Goal: Book appointment/travel/reservation

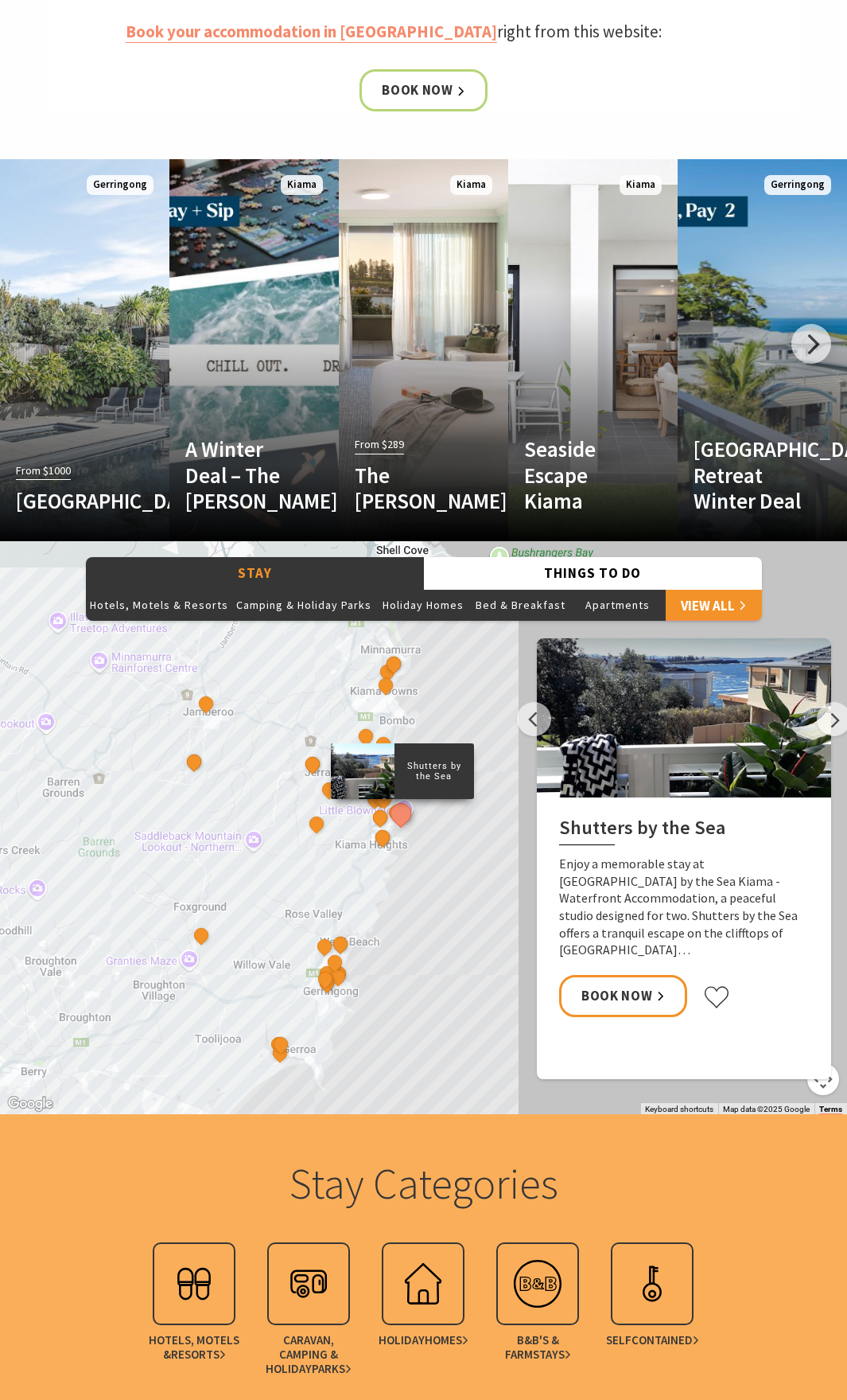
scroll to position [1208, 0]
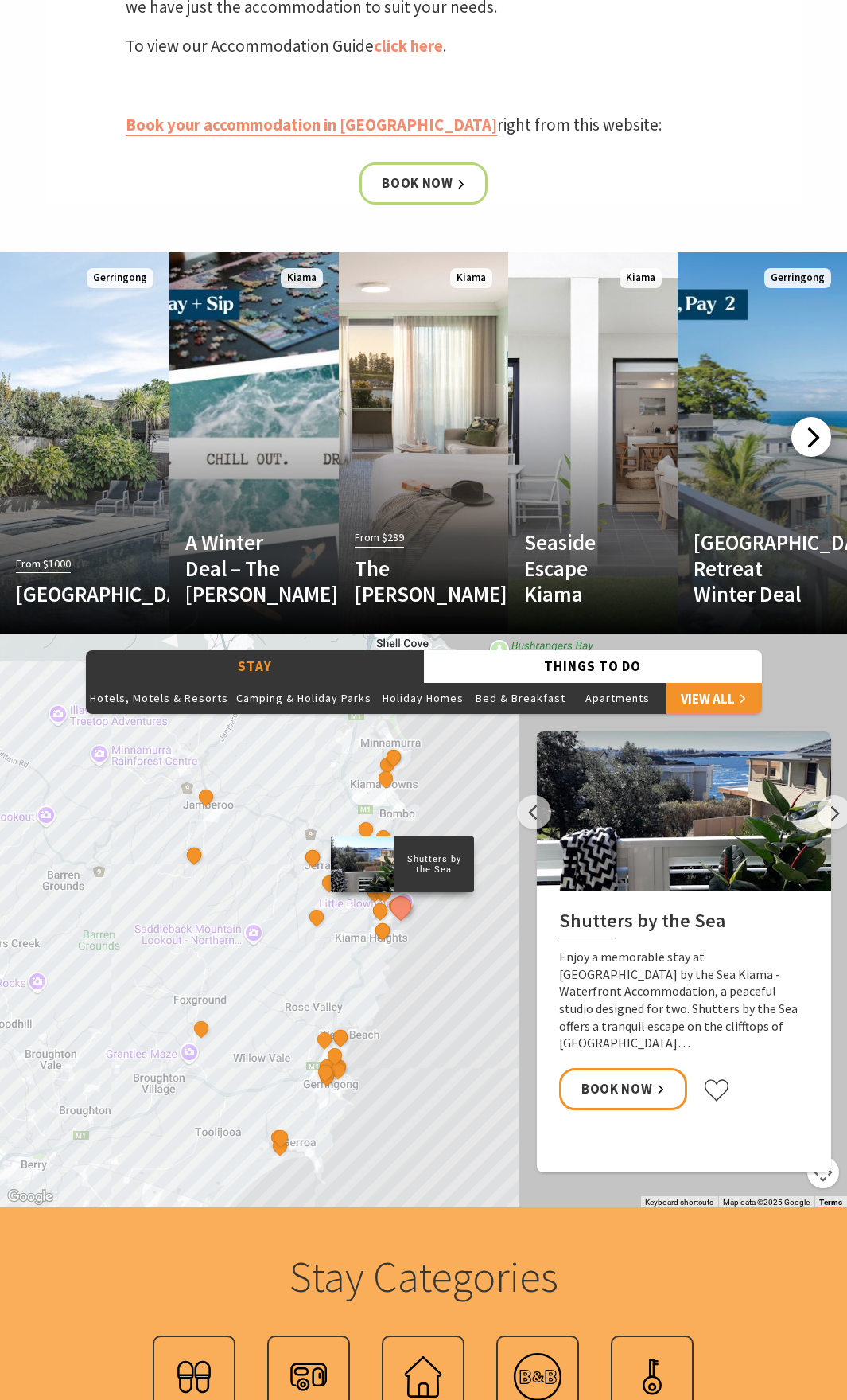
click at [809, 444] on div at bounding box center [811, 437] width 40 height 40
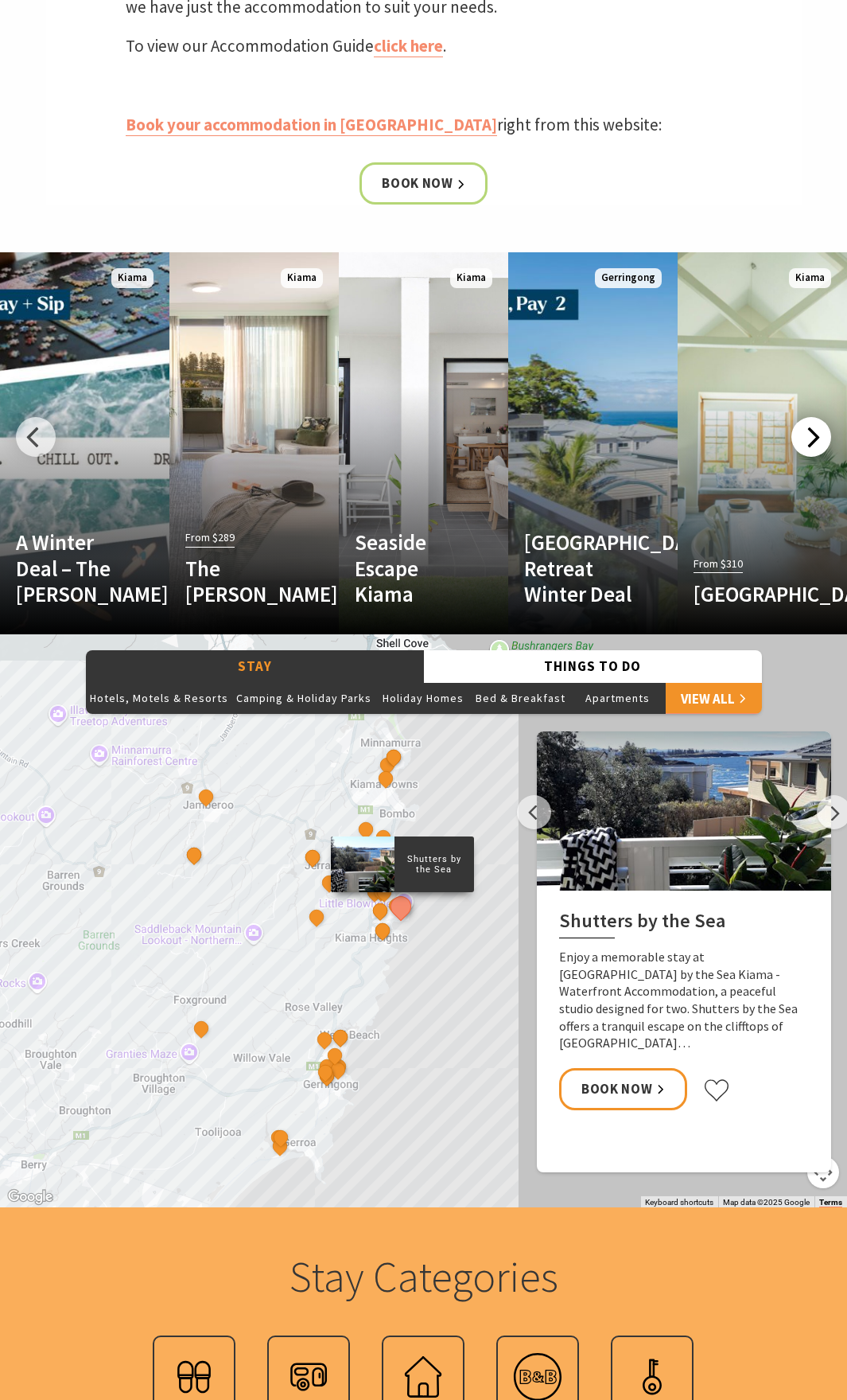
click at [809, 444] on div at bounding box center [811, 437] width 40 height 40
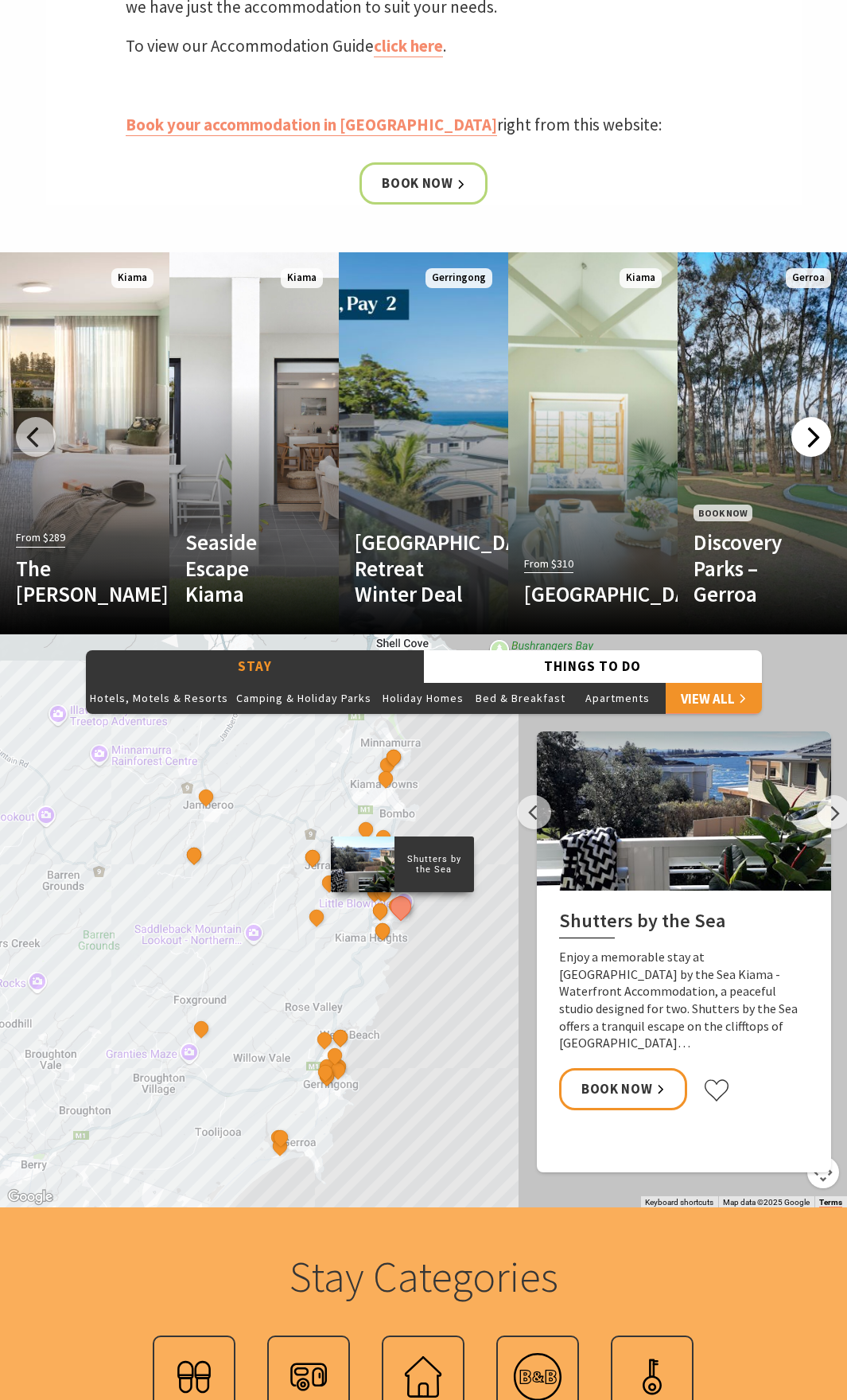
click at [809, 444] on div at bounding box center [811, 437] width 40 height 40
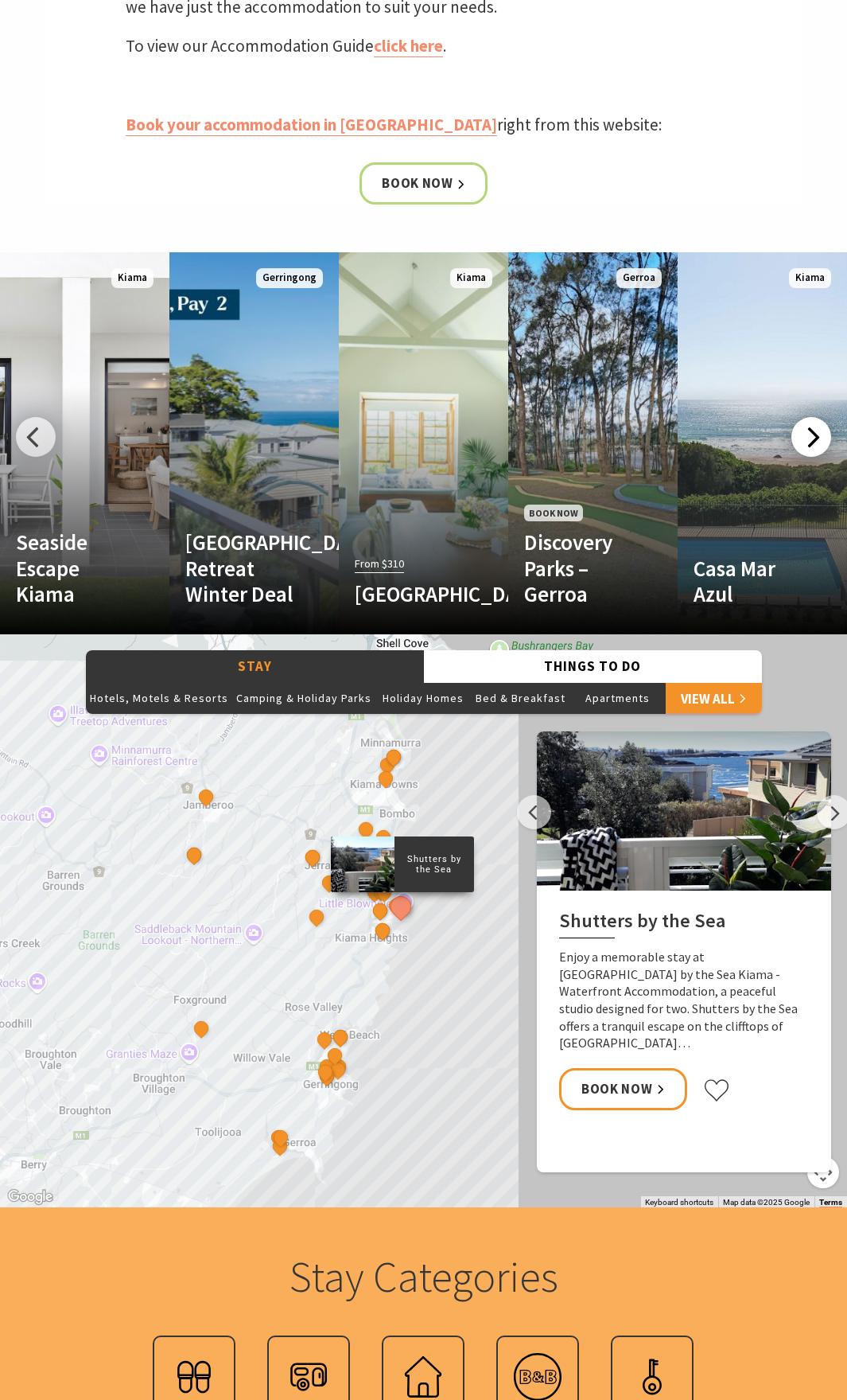
click at [809, 444] on div at bounding box center [811, 437] width 40 height 40
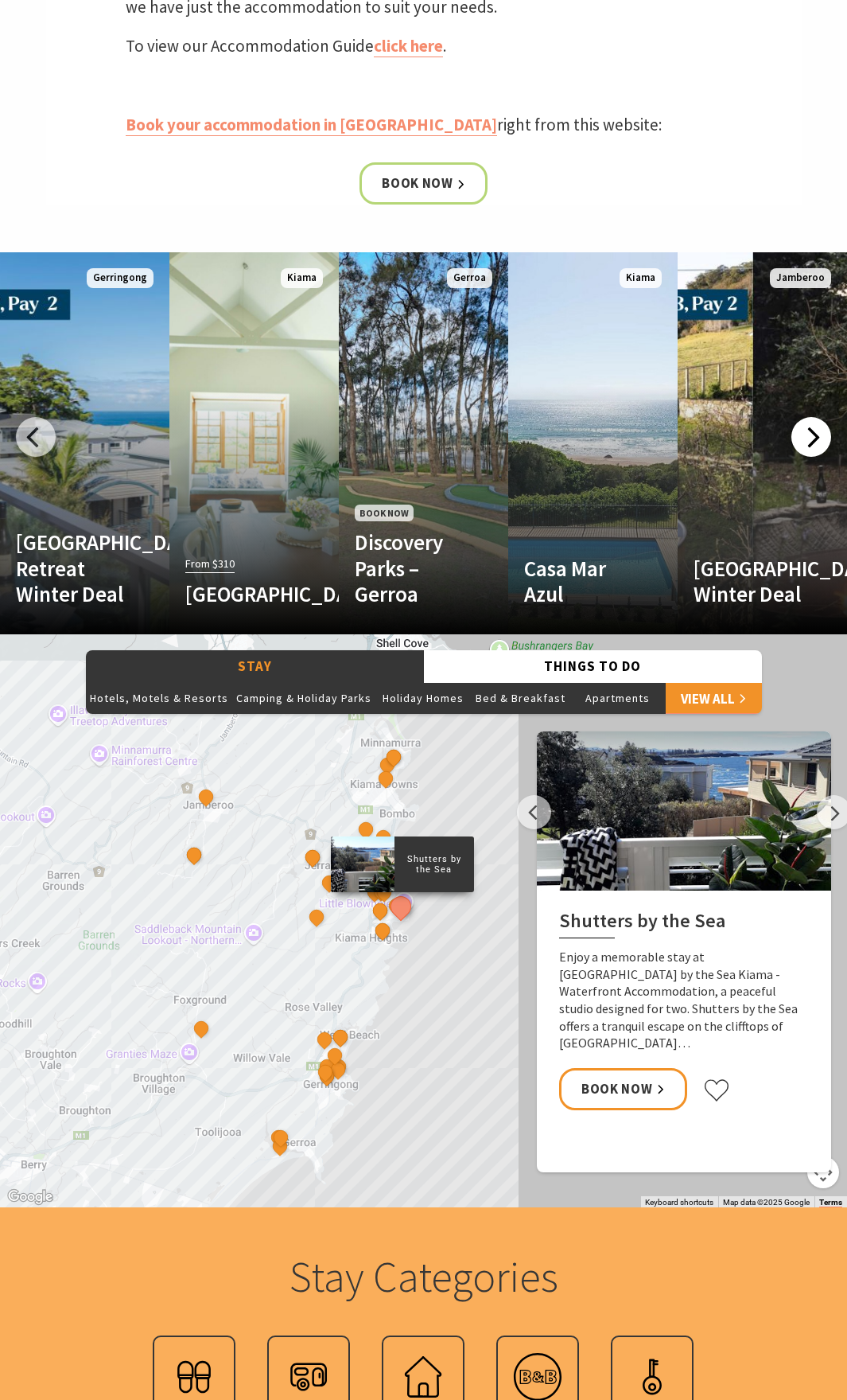
click at [809, 444] on div at bounding box center [811, 437] width 40 height 40
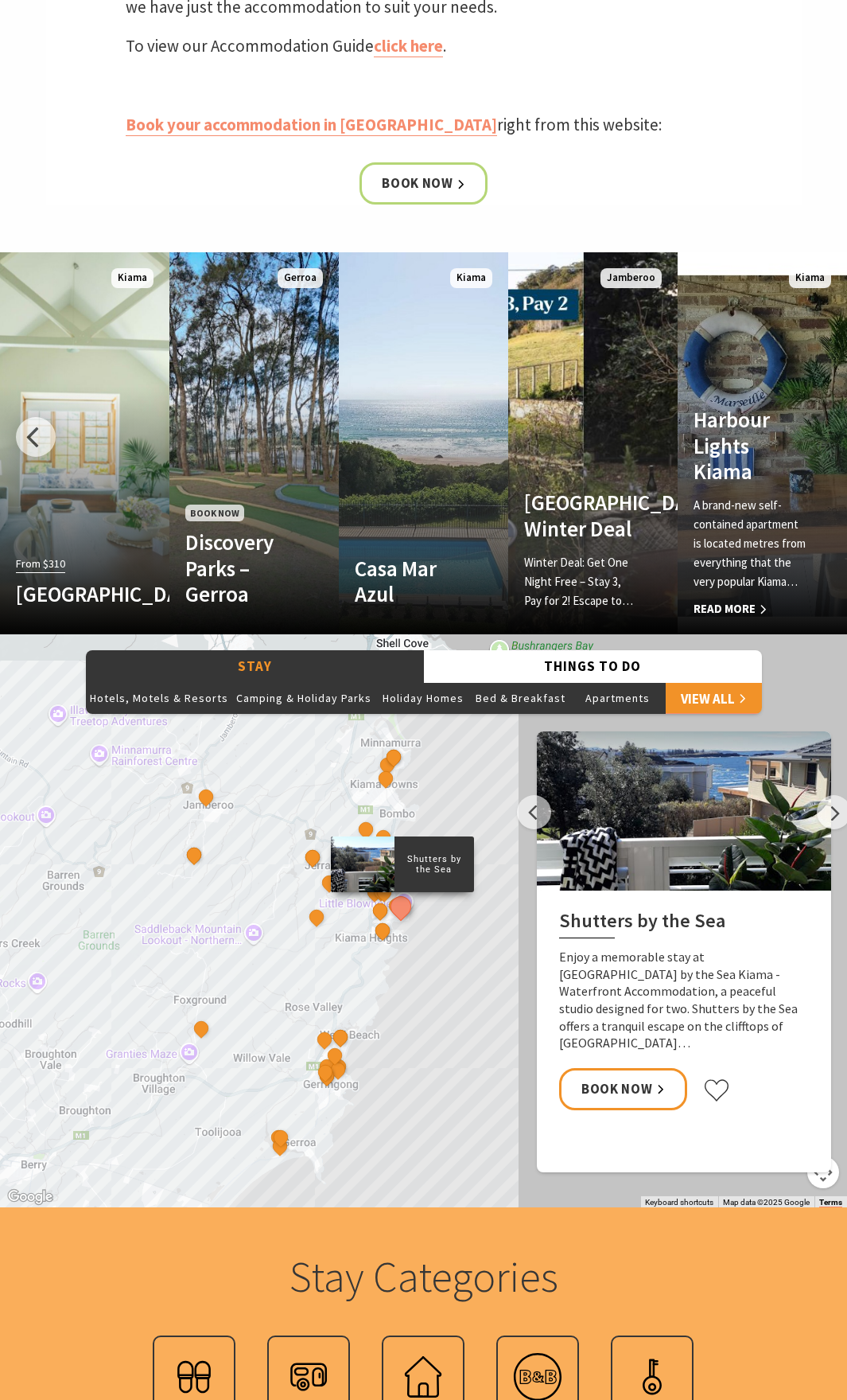
click at [809, 444] on div "Harbour Lights Kiama A brand-new self-contained apartment is located metres fro…" at bounding box center [749, 513] width 144 height 212
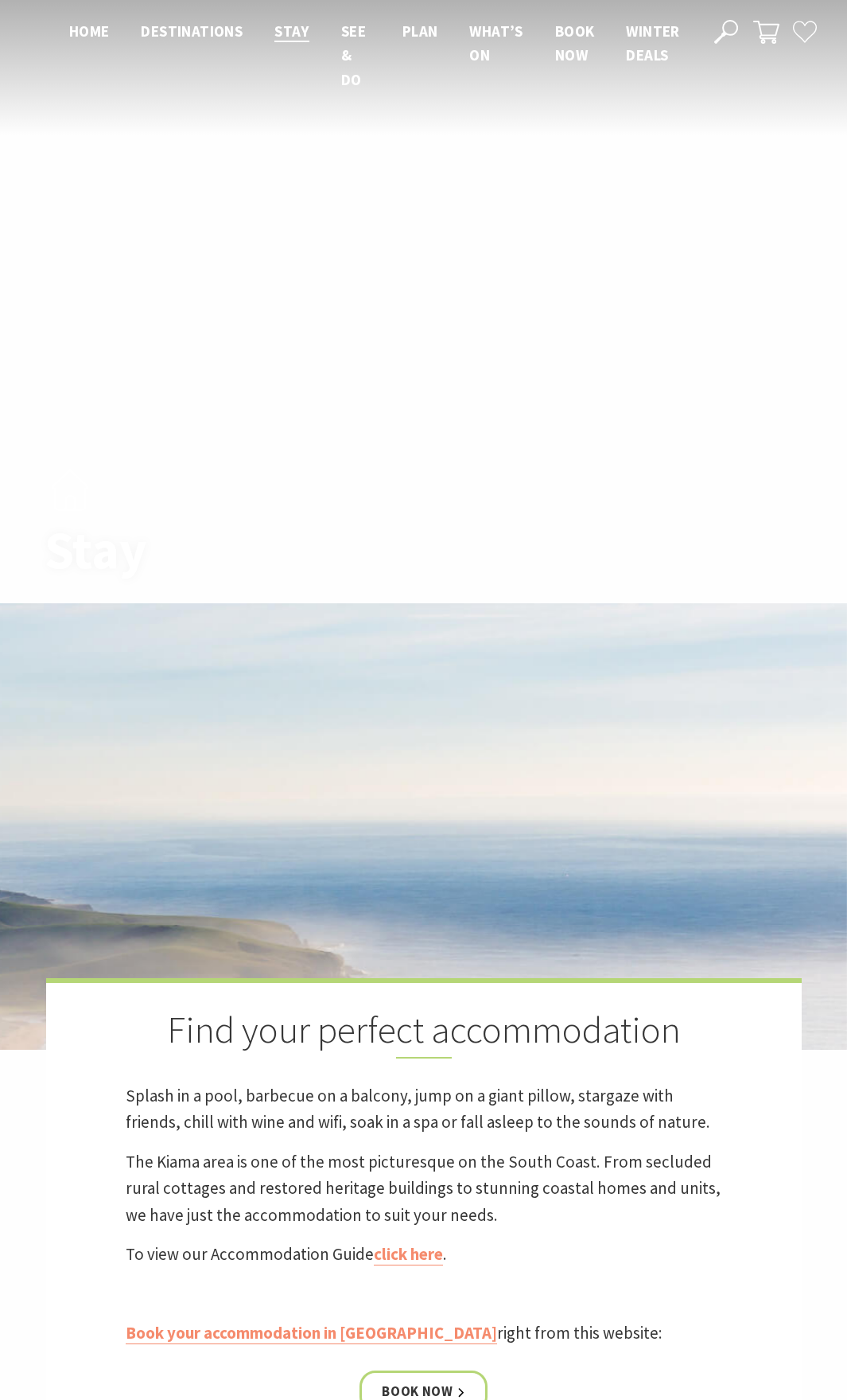
scroll to position [1206, 0]
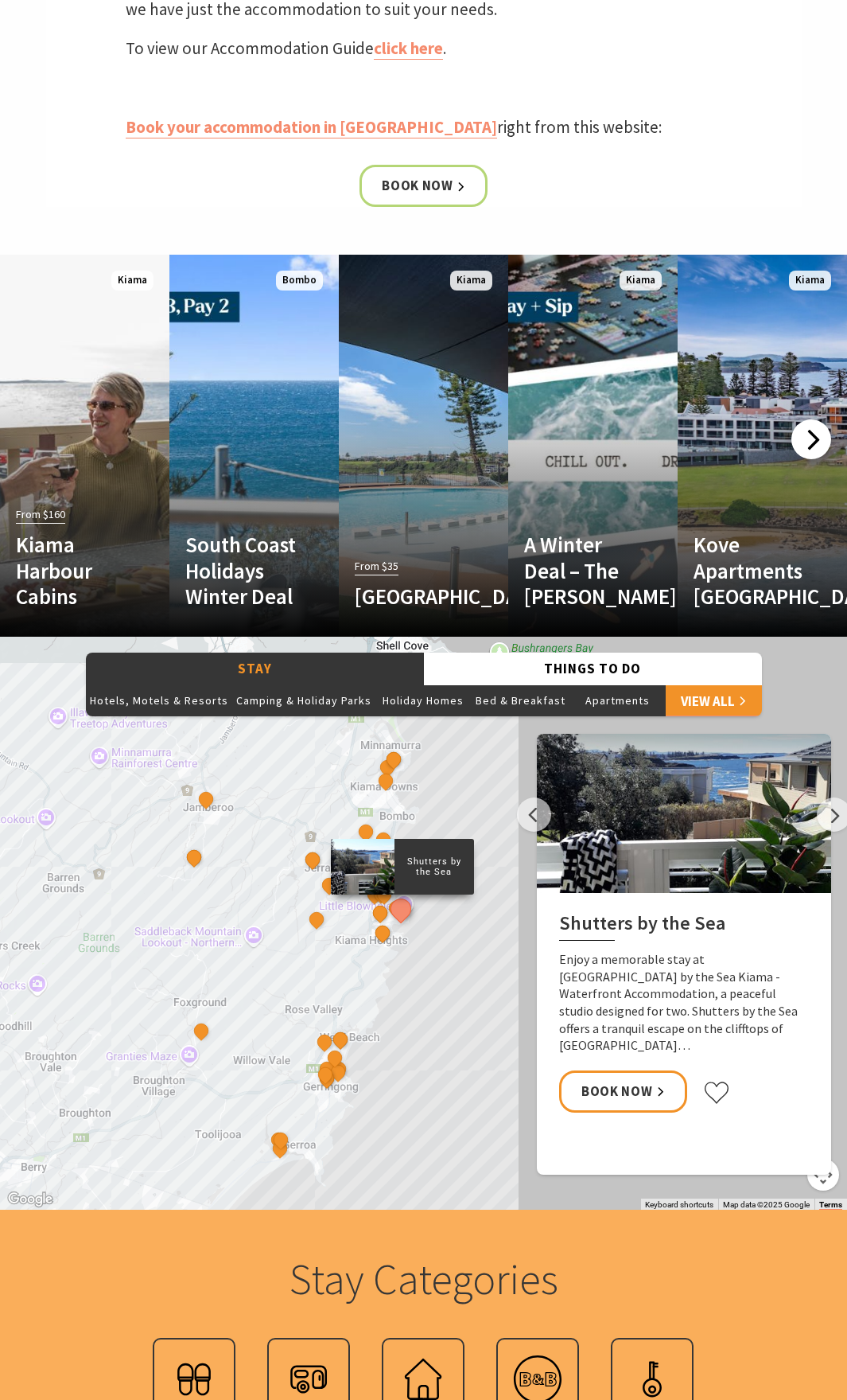
click at [802, 440] on div at bounding box center [811, 440] width 40 height 40
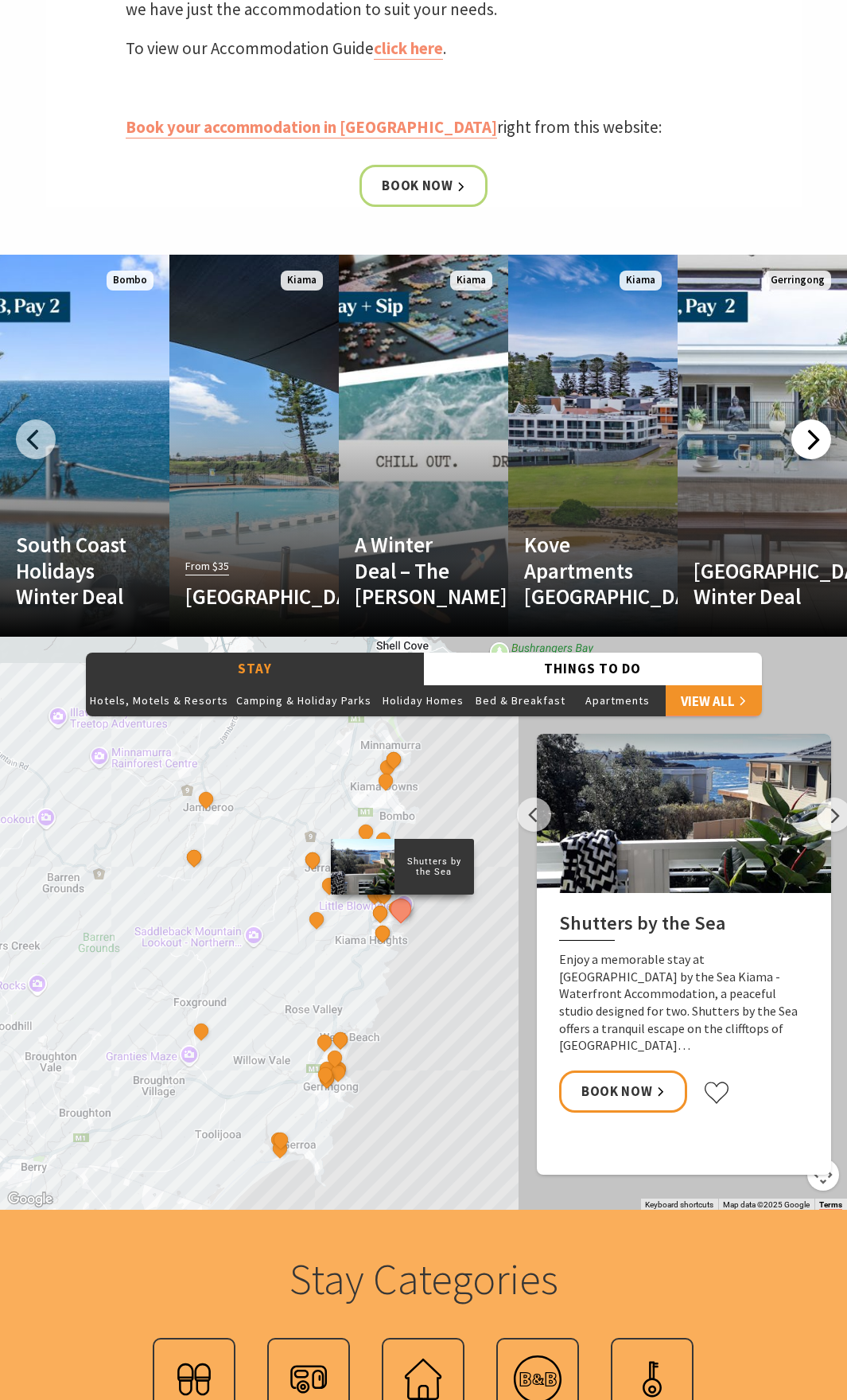
click at [802, 440] on div at bounding box center [811, 440] width 40 height 40
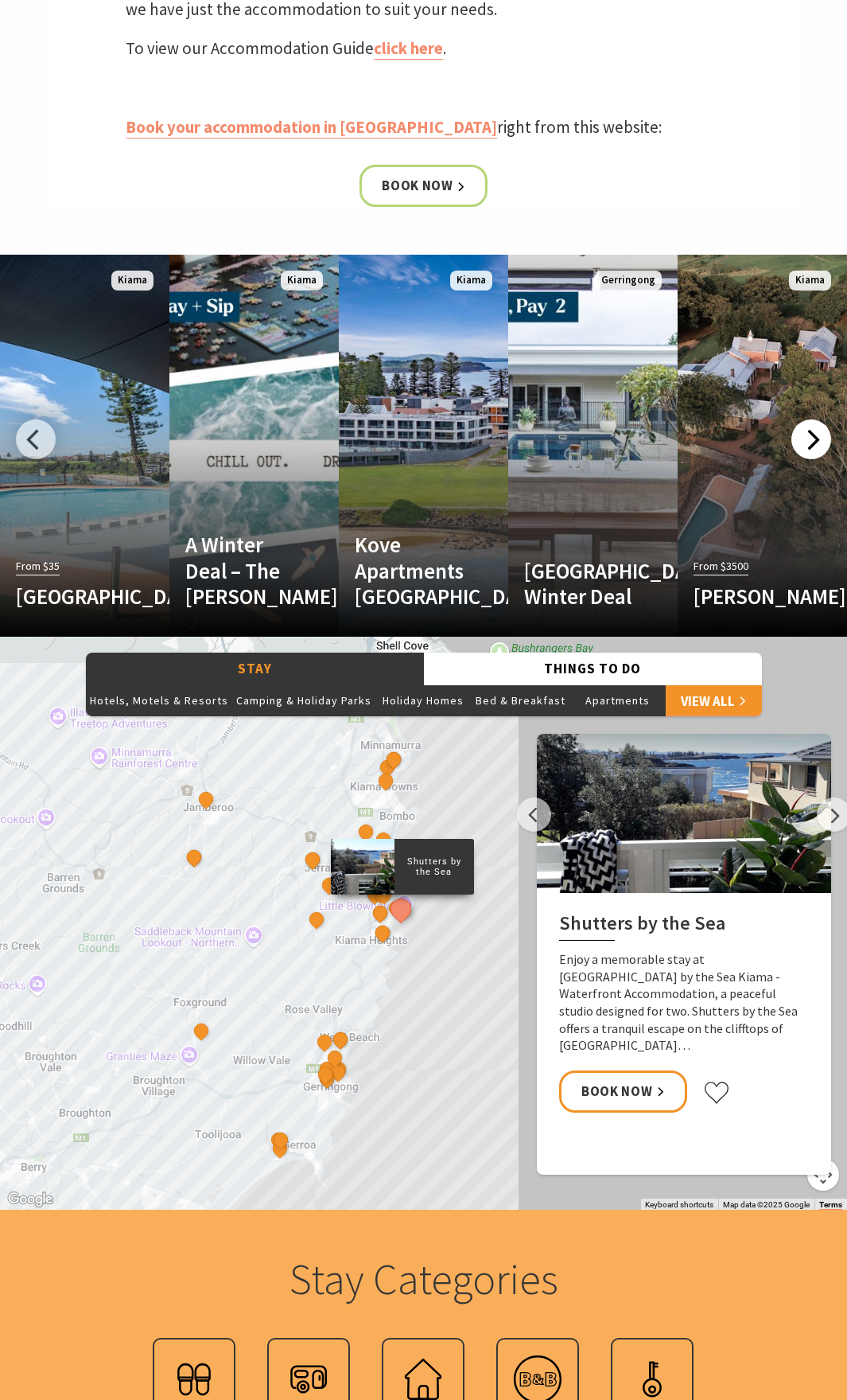
click at [802, 440] on div at bounding box center [811, 440] width 40 height 40
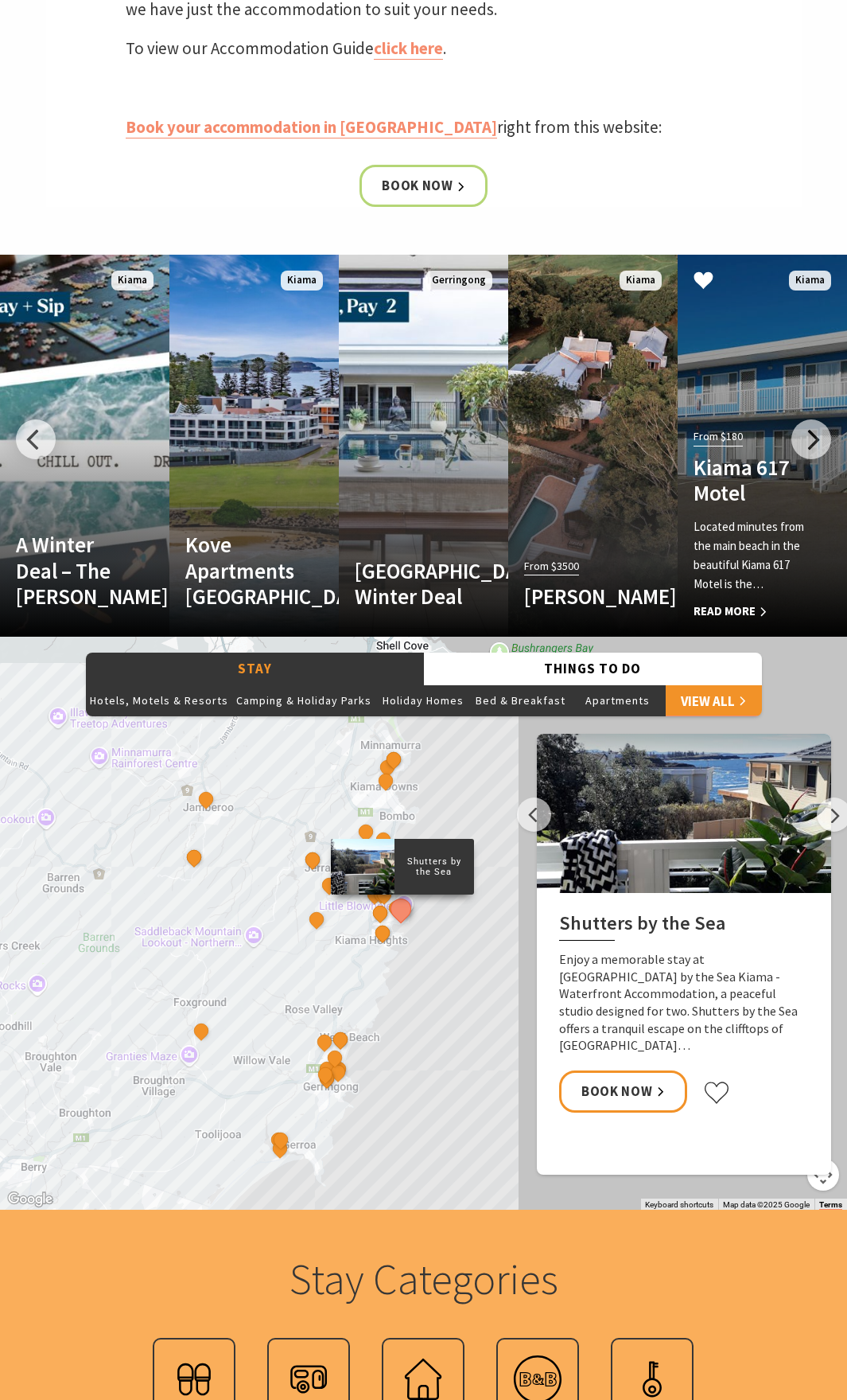
click at [743, 608] on span "Read More" at bounding box center [749, 611] width 112 height 19
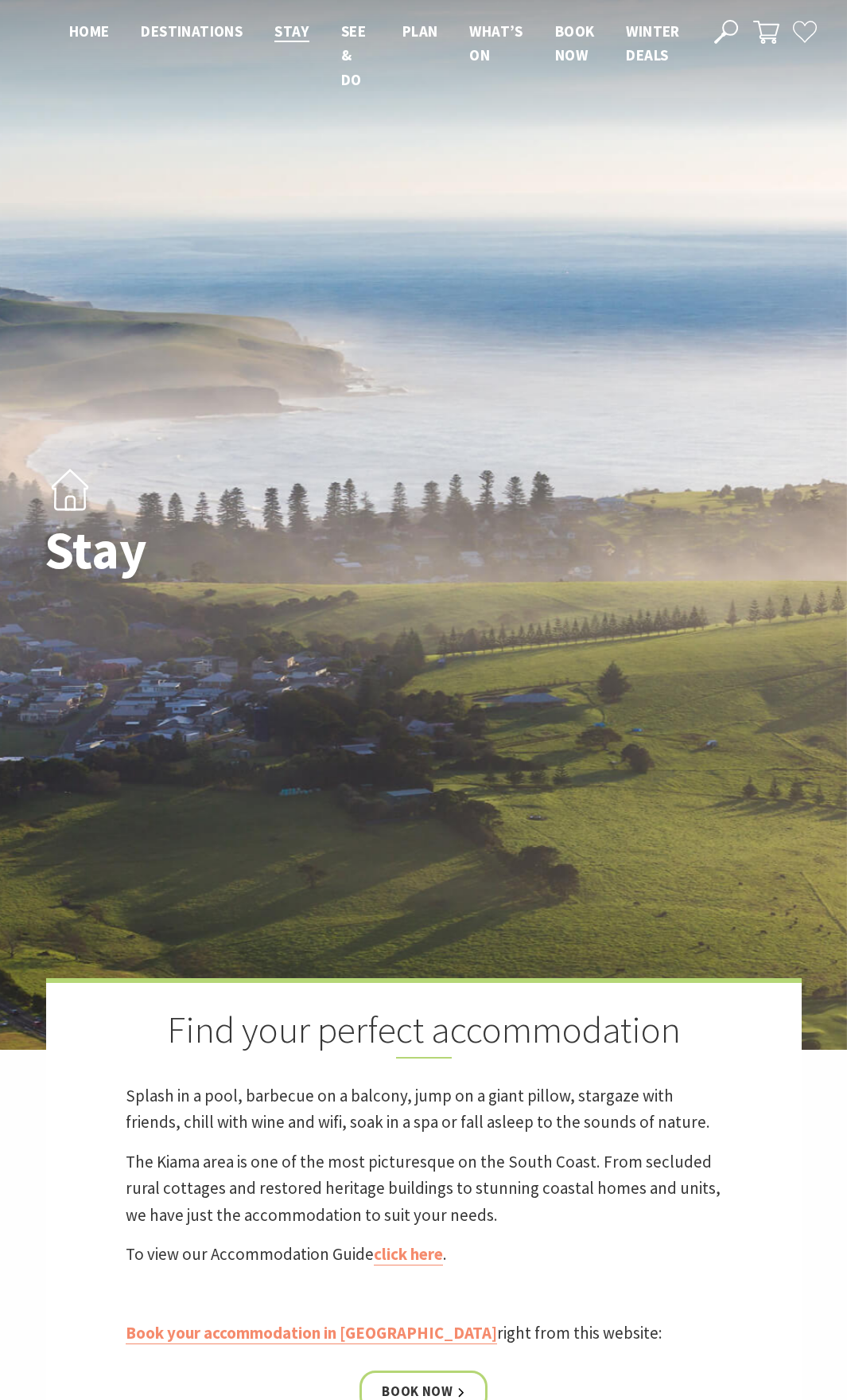
scroll to position [1203, 0]
